Goal: Find specific page/section: Find specific page/section

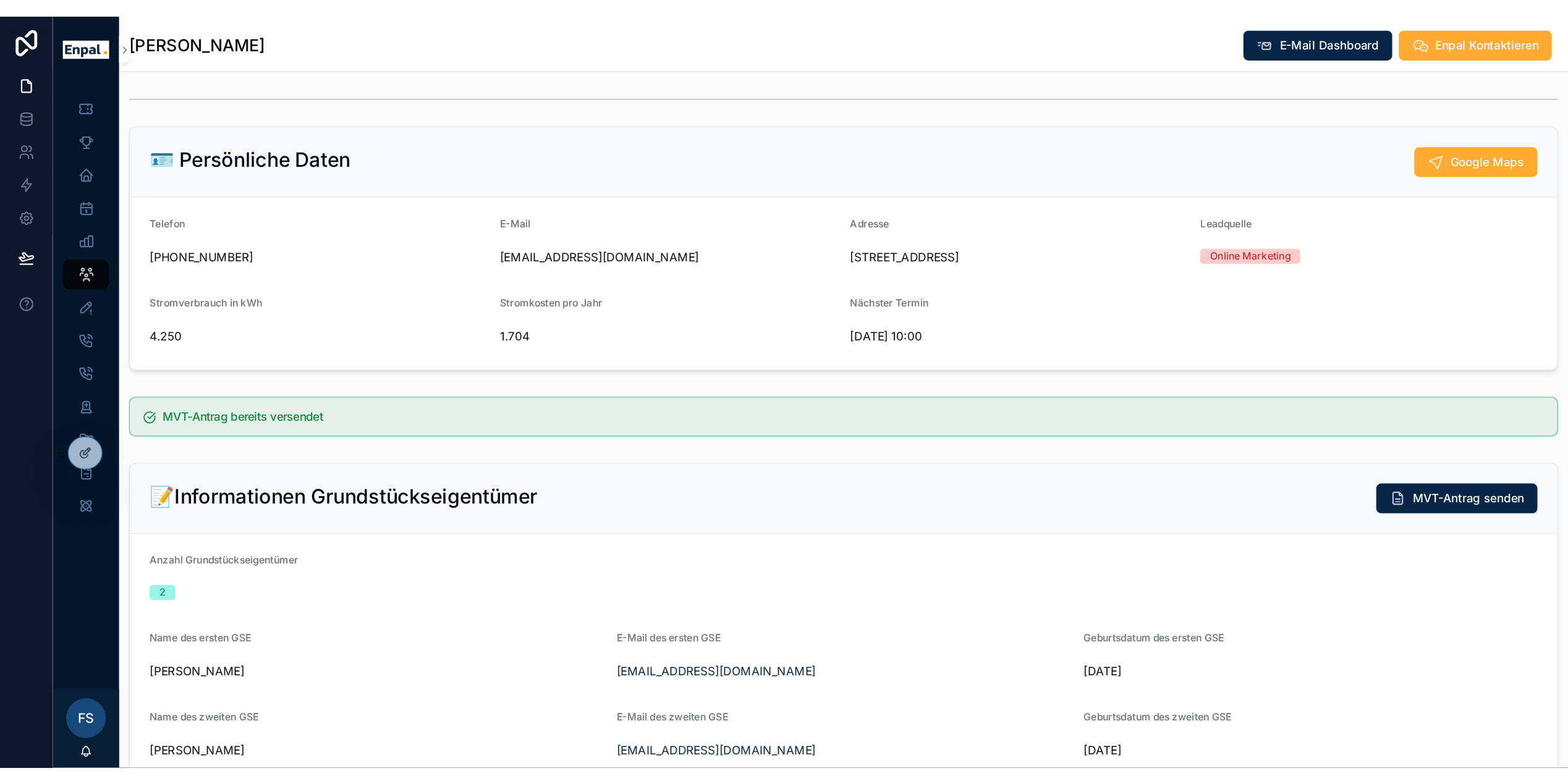
scroll to position [24, 0]
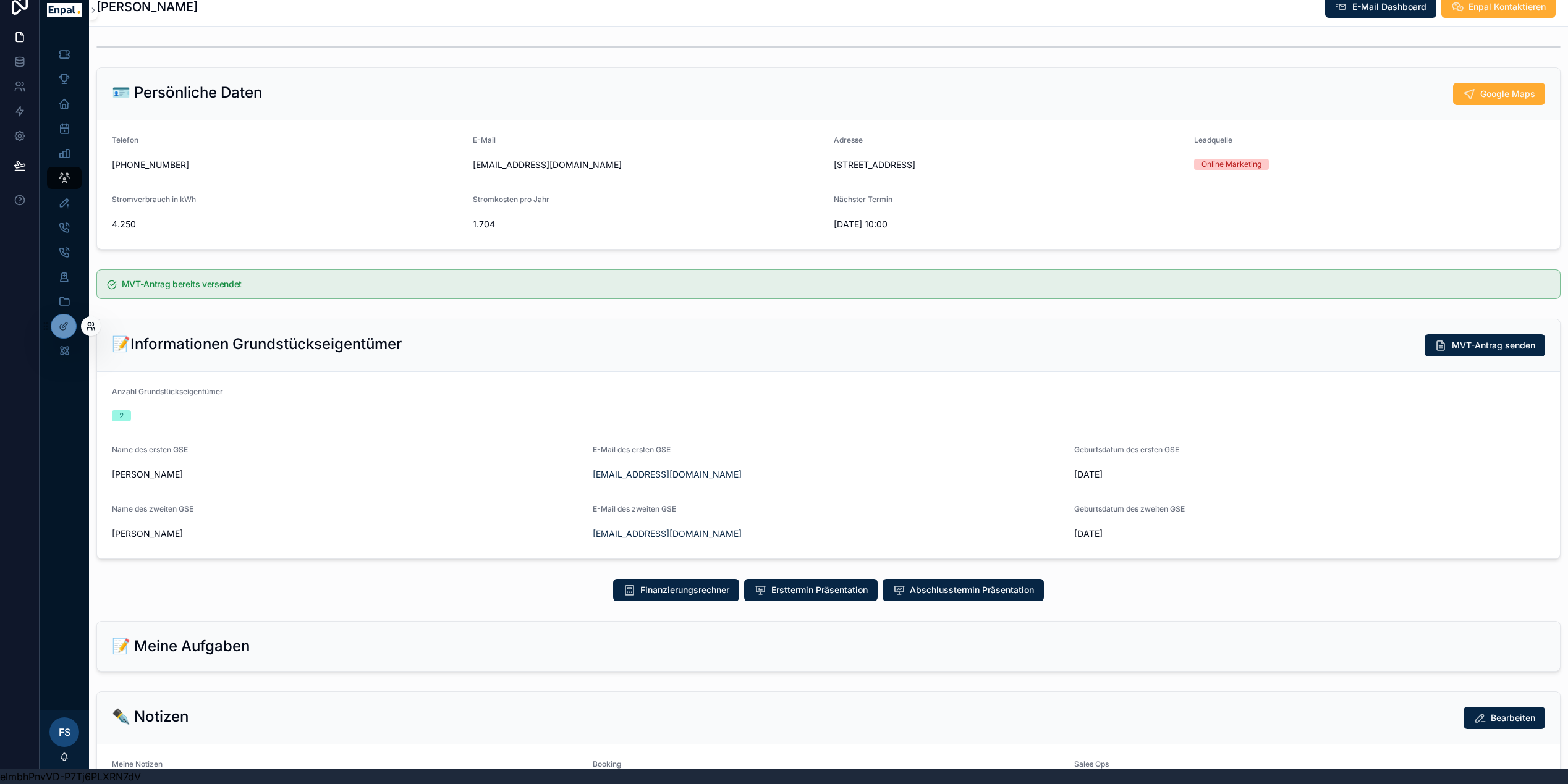
click at [89, 324] on icon at bounding box center [90, 326] width 10 height 10
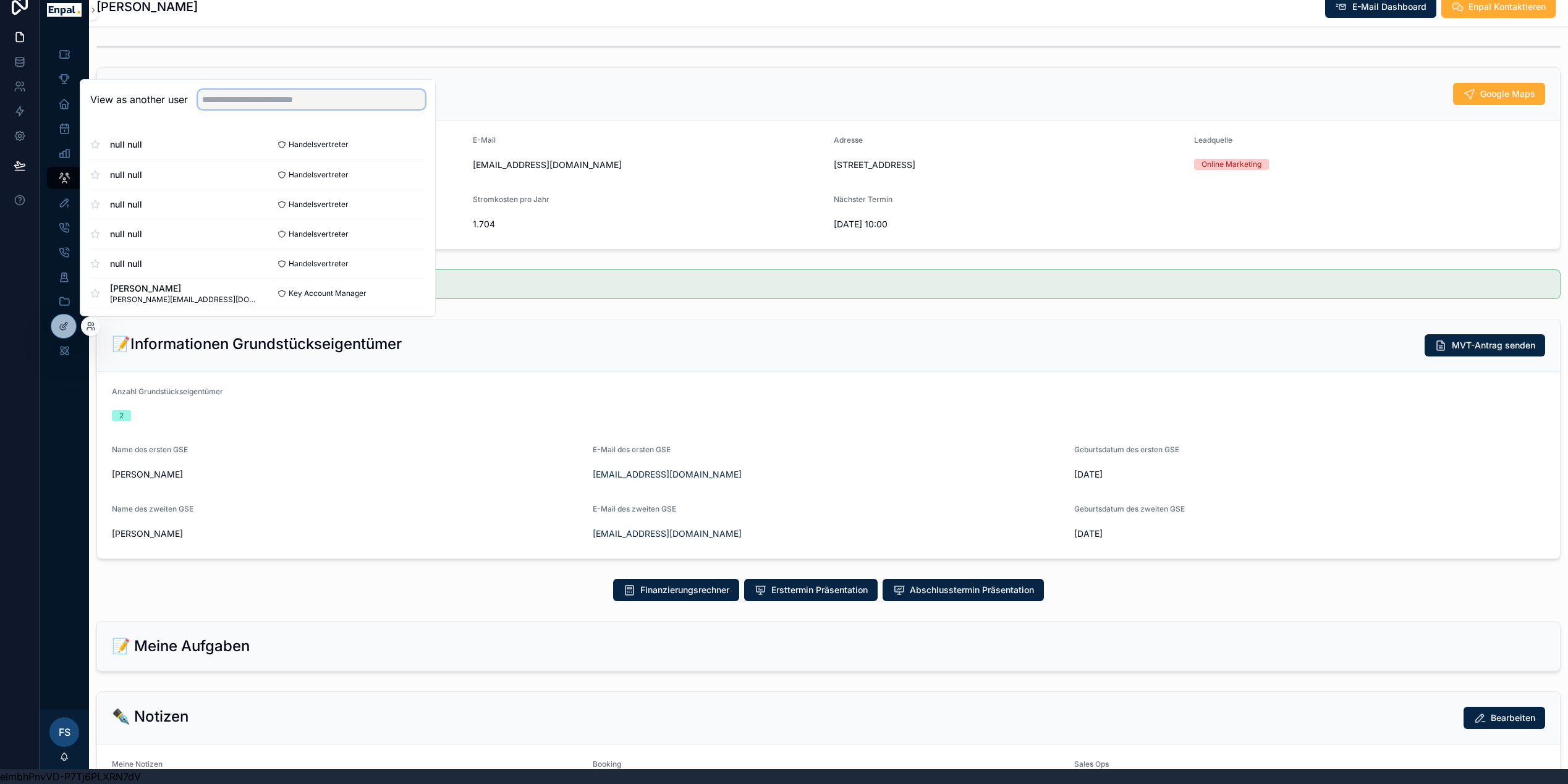
click at [315, 105] on input "text" at bounding box center [312, 99] width 227 height 19
type input "******"
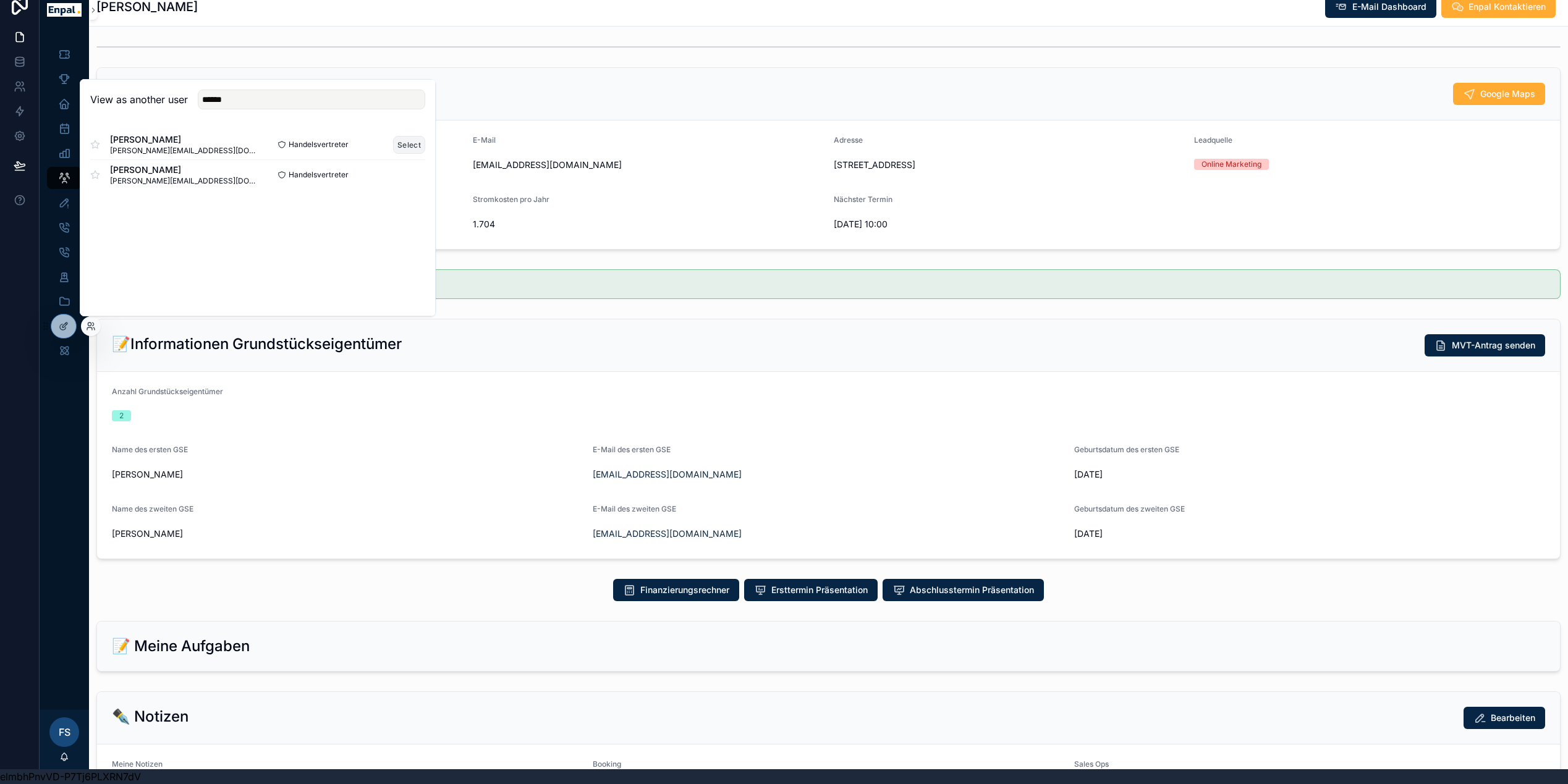
click at [408, 141] on button "Select" at bounding box center [410, 145] width 32 height 18
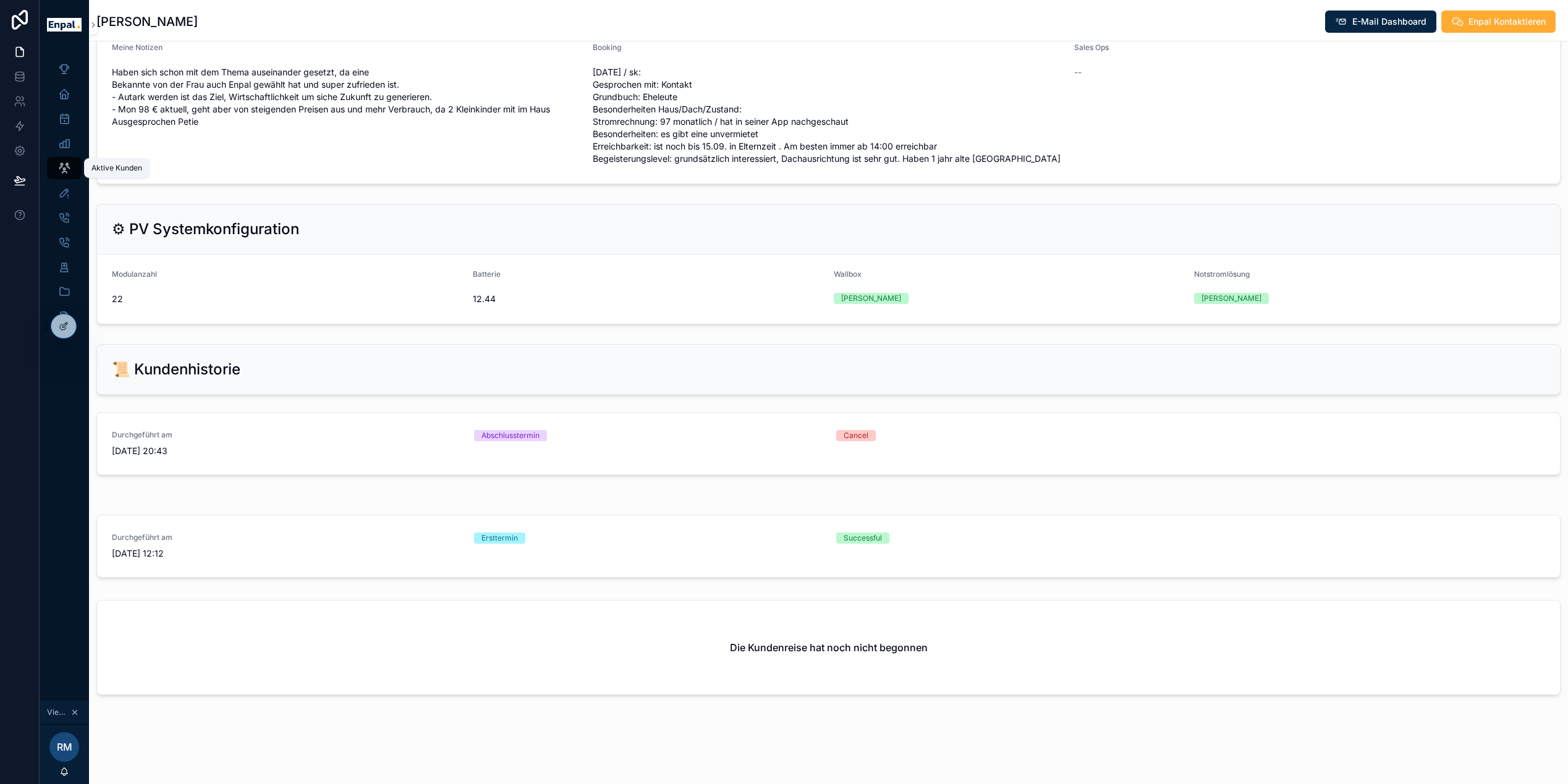
click at [63, 163] on icon "scrollable content" at bounding box center [64, 168] width 12 height 12
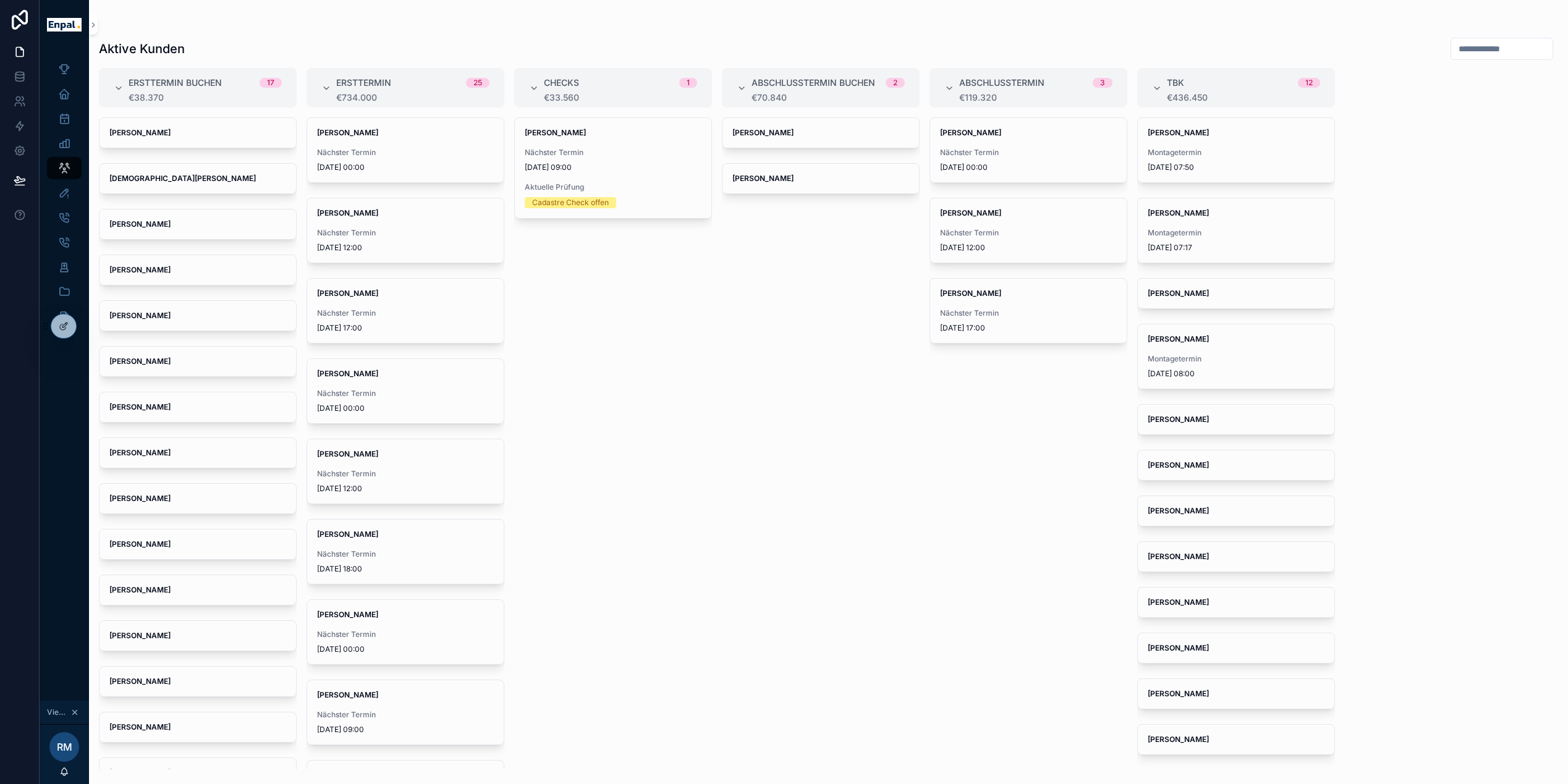
click at [1458, 53] on input "scrollable content" at bounding box center [1502, 49] width 101 height 18
type input "********"
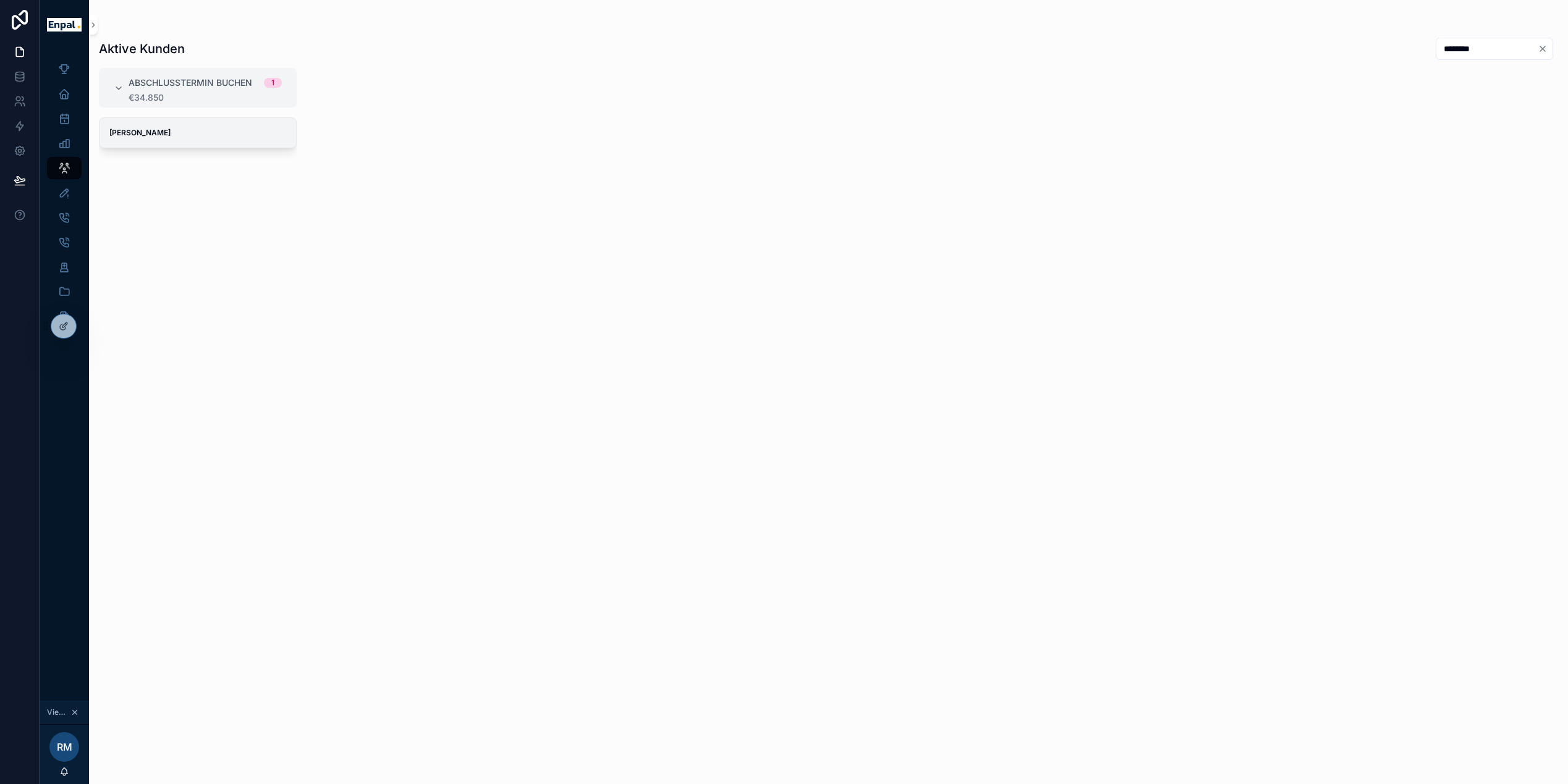
click at [171, 136] on strong "Horst-Dieter Lüdemann" at bounding box center [140, 132] width 61 height 9
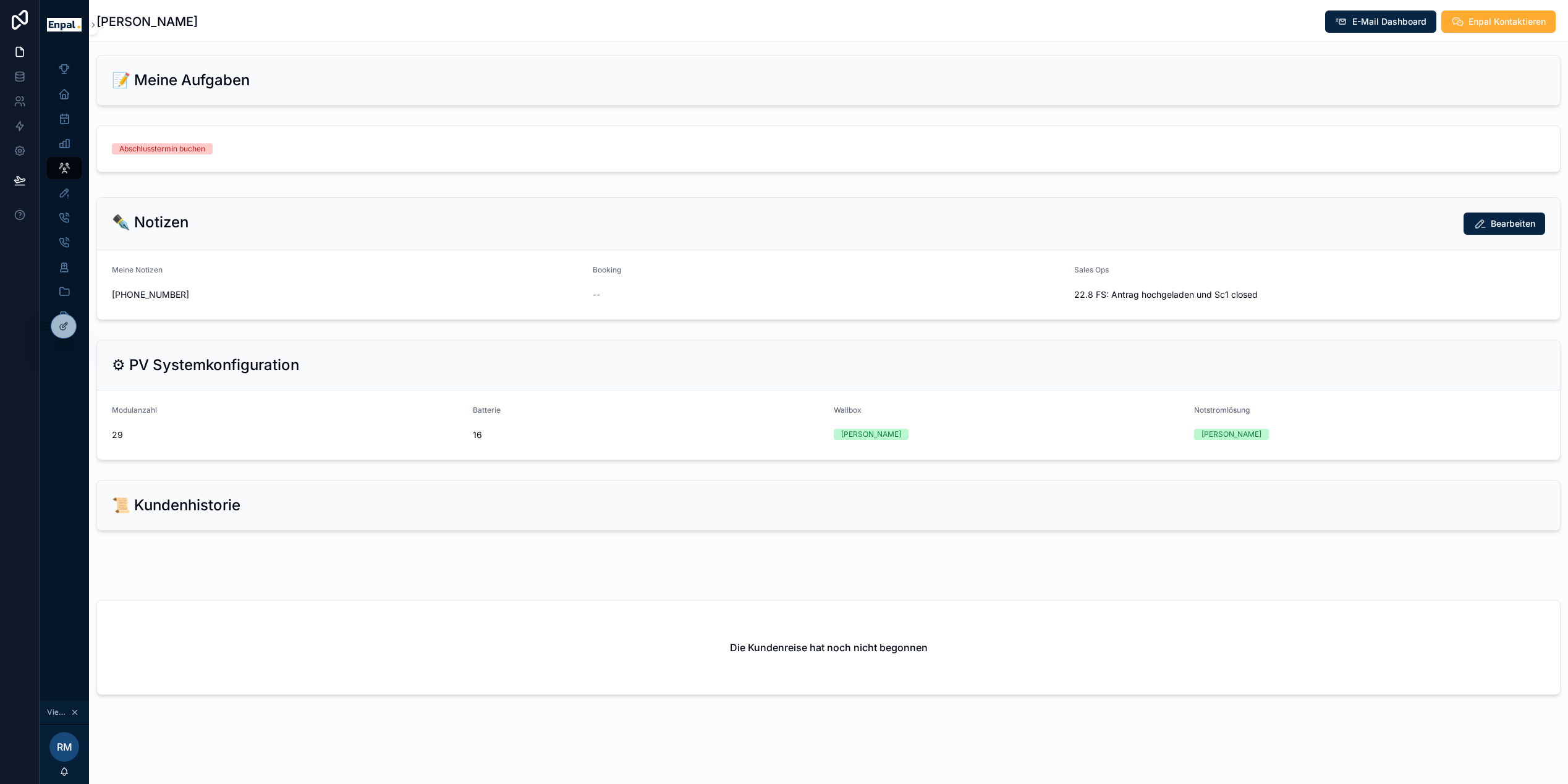
click at [705, 504] on div "📜 Kundenhistorie" at bounding box center [829, 506] width 1463 height 49
click at [690, 515] on div "📜 Kundenhistorie" at bounding box center [828, 506] width 1433 height 19
click at [698, 570] on div "scrollable content" at bounding box center [828, 565] width 1479 height 10
